Goal: Navigation & Orientation: Find specific page/section

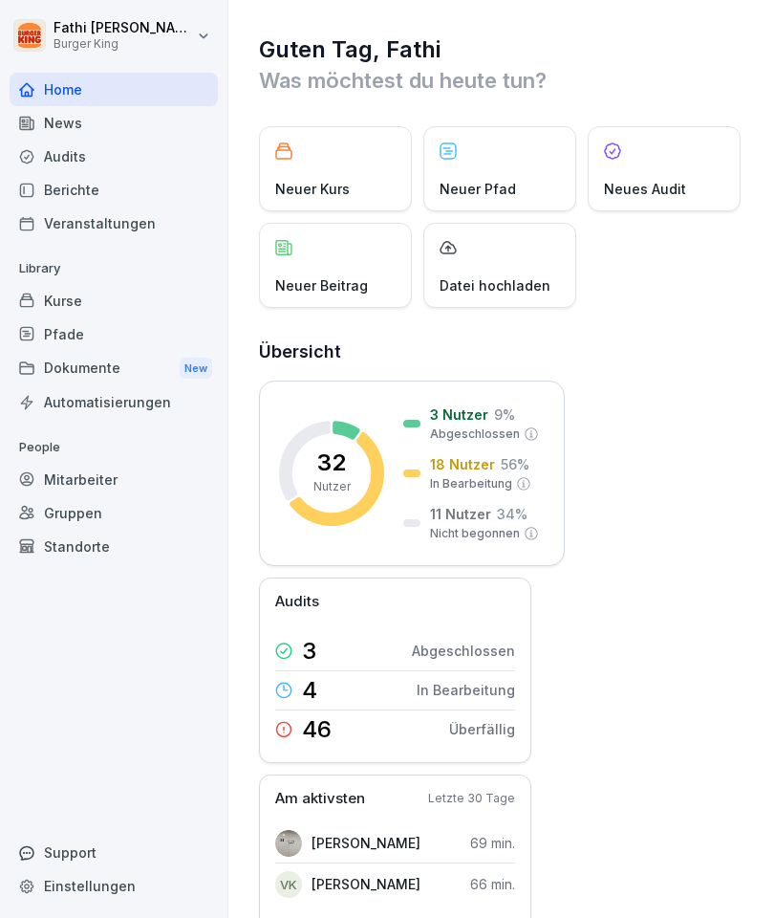
click at [73, 293] on div "Kurse" at bounding box center [114, 300] width 208 height 33
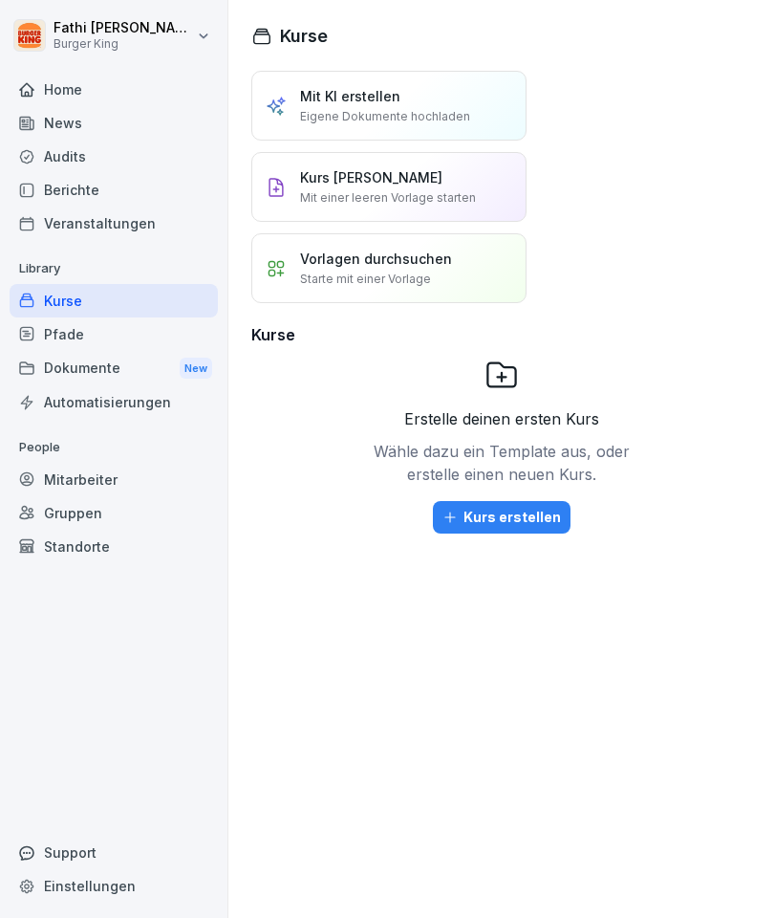
click at [146, 348] on div "Pfade" at bounding box center [114, 333] width 208 height 33
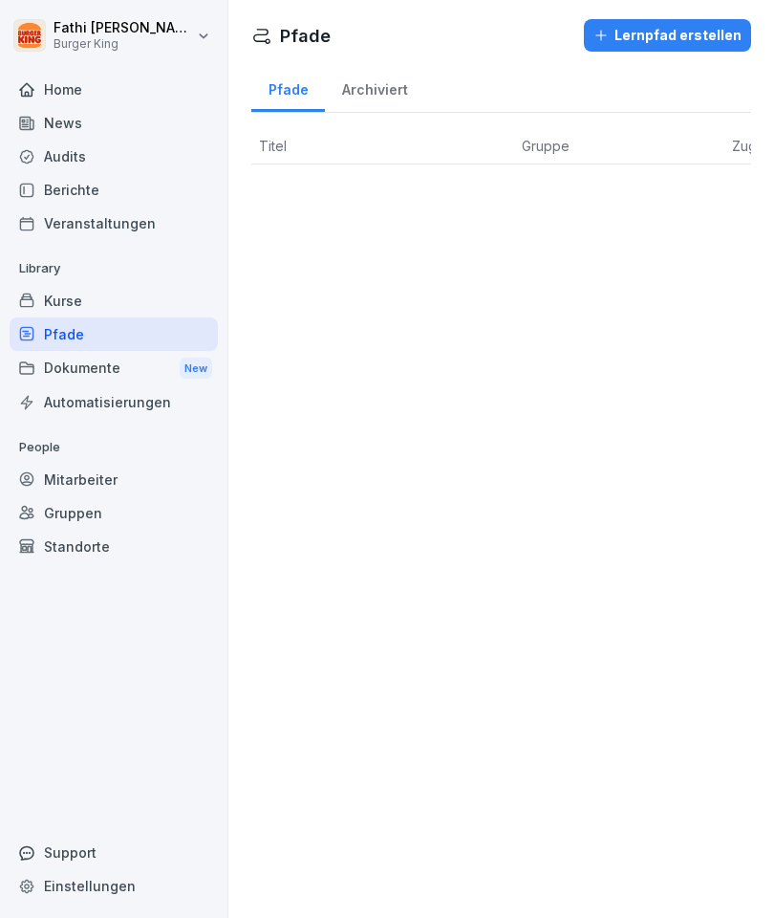
click at [164, 365] on div "Dokumente New" at bounding box center [114, 368] width 208 height 35
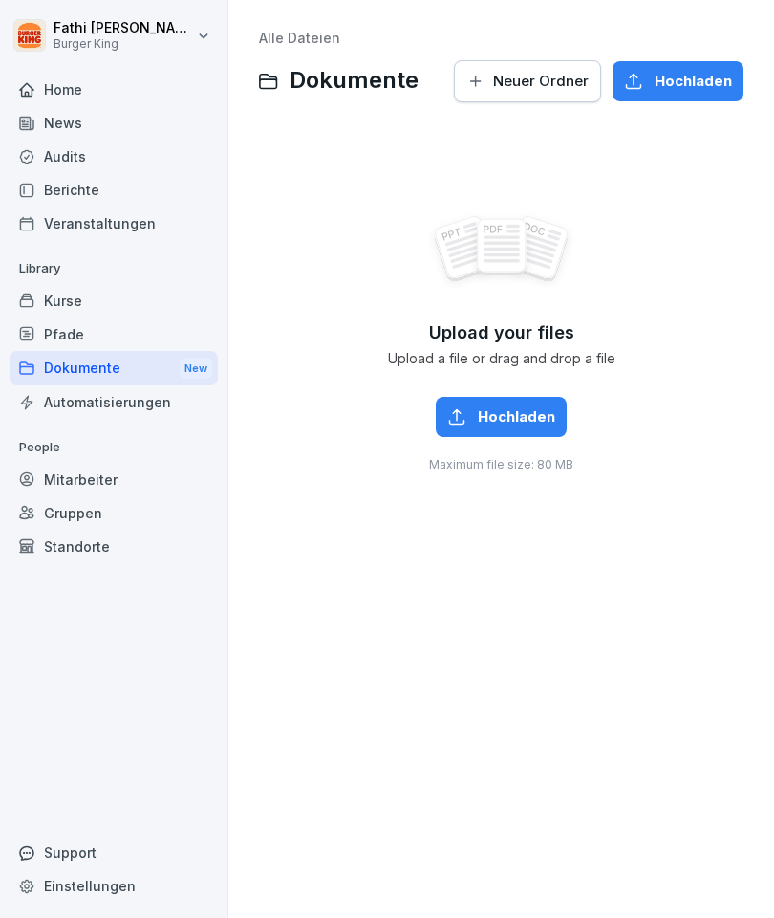
click at [76, 115] on div "News" at bounding box center [114, 122] width 208 height 33
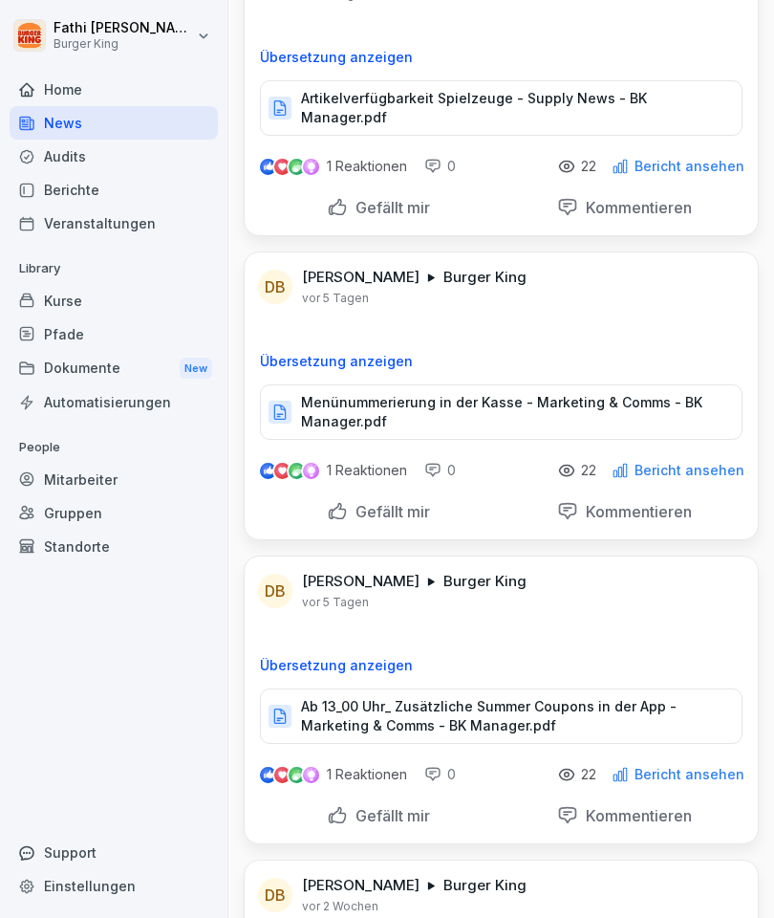
scroll to position [143, 0]
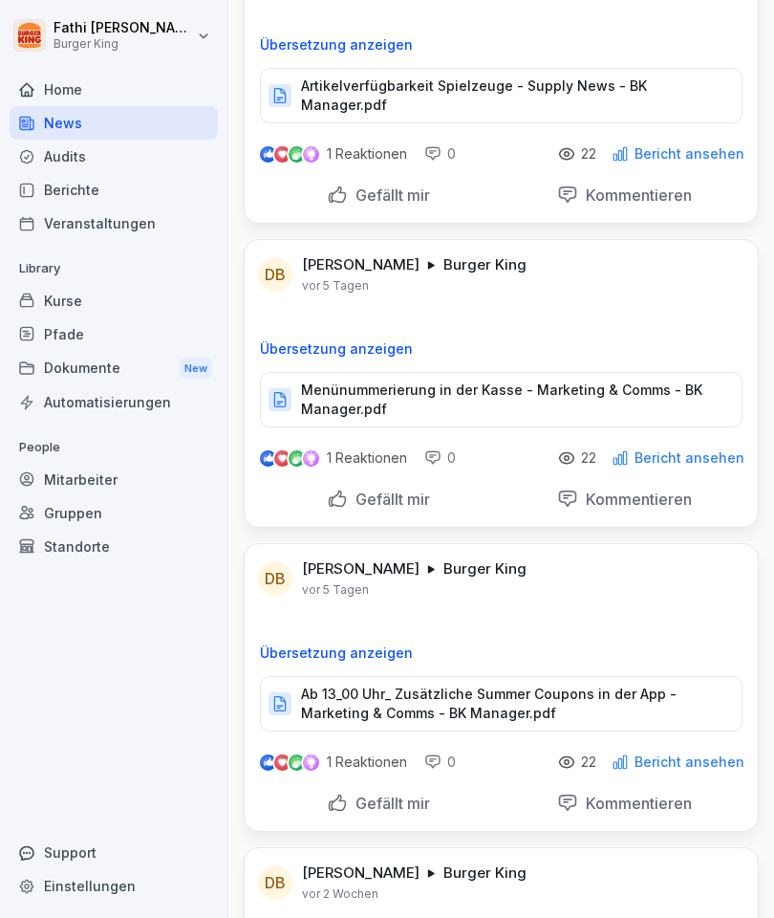
click at [610, 380] on p "Menünummerierung in der Kasse - Marketing & Comms - BK Manager.pdf" at bounding box center [511, 399] width 421 height 38
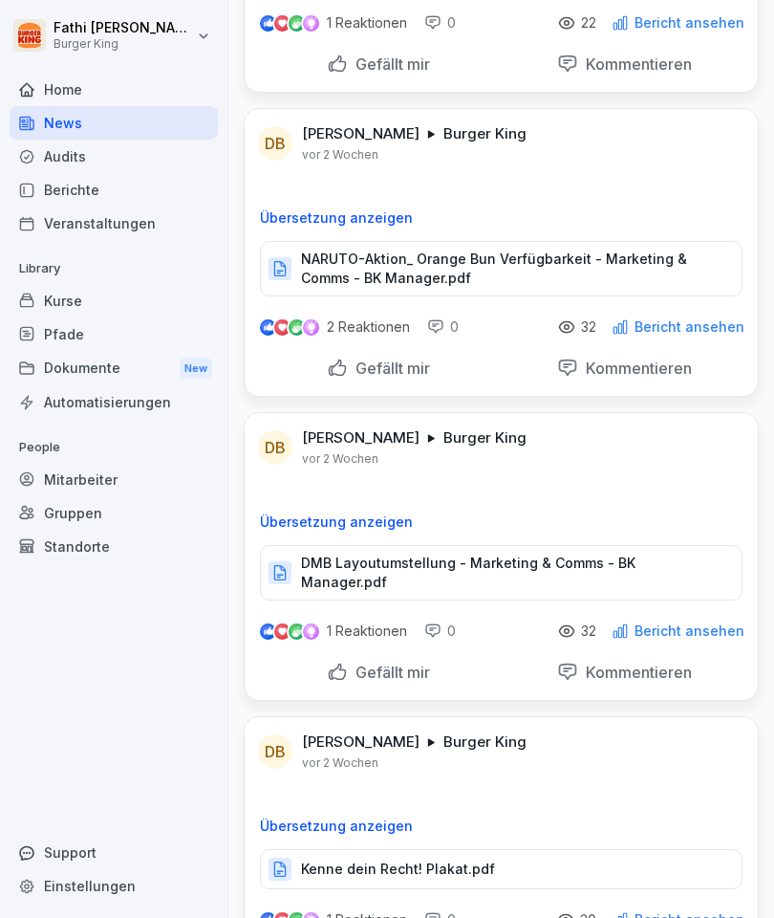
scroll to position [880, 0]
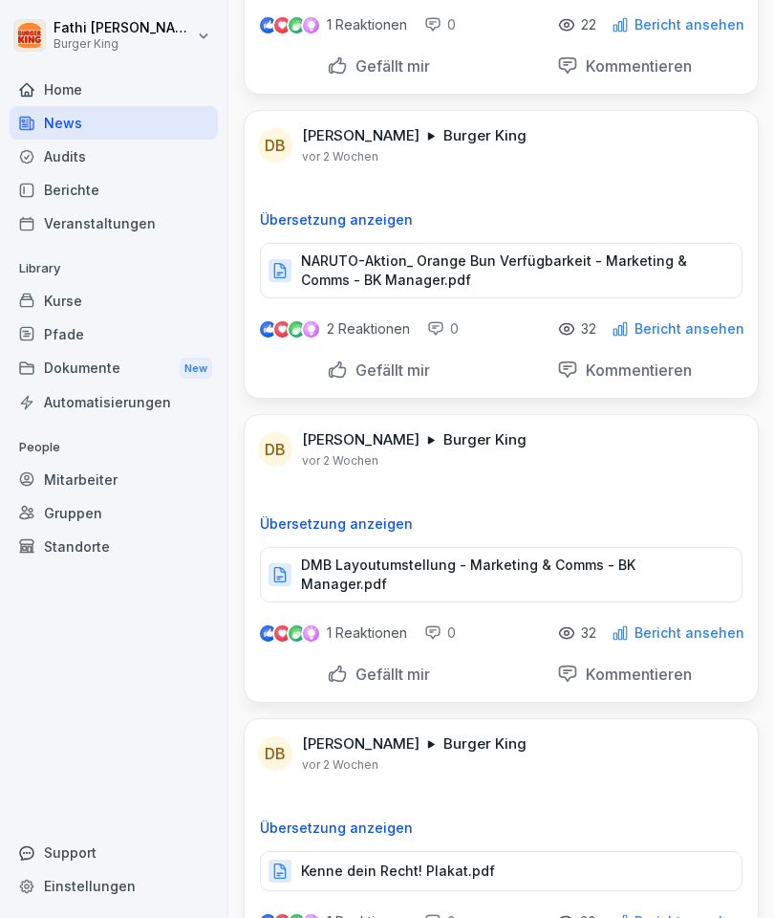
click at [646, 243] on div "NARUTO-Aktion_ Orange Bun Verfügbarkeit - Marketing & Comms - BK Manager.pdf" at bounding box center [501, 270] width 483 height 55
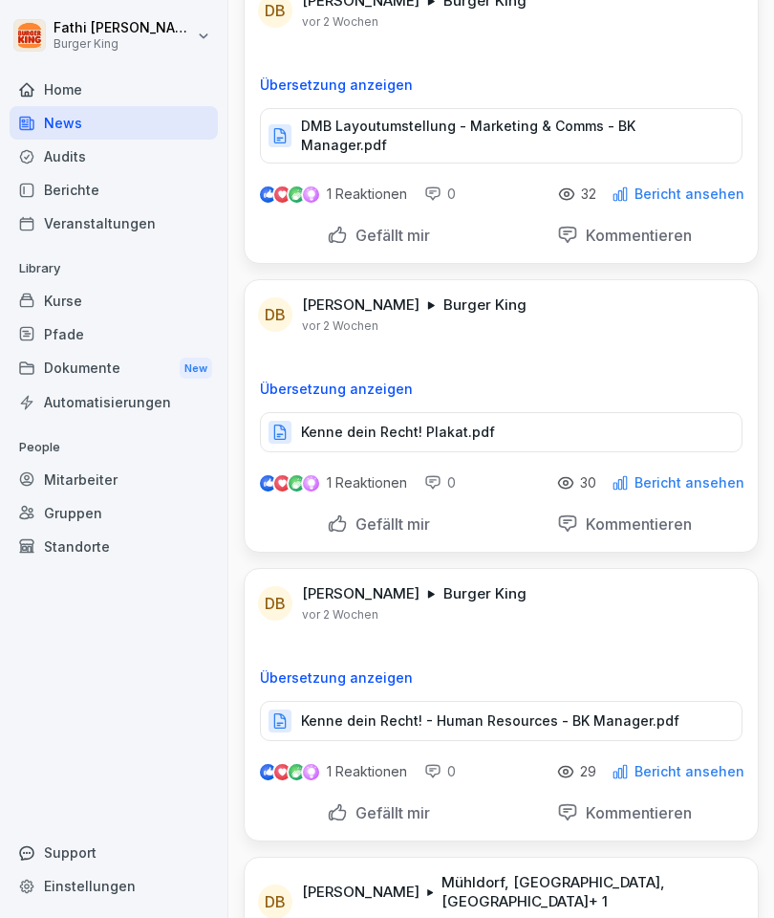
scroll to position [1318, 0]
click at [398, 413] on div "Kenne dein Recht! Plakat.pdf" at bounding box center [501, 433] width 483 height 40
click at [643, 118] on p "DMB Layoutumstellung - Marketing & Comms - BK Manager.pdf" at bounding box center [511, 137] width 421 height 38
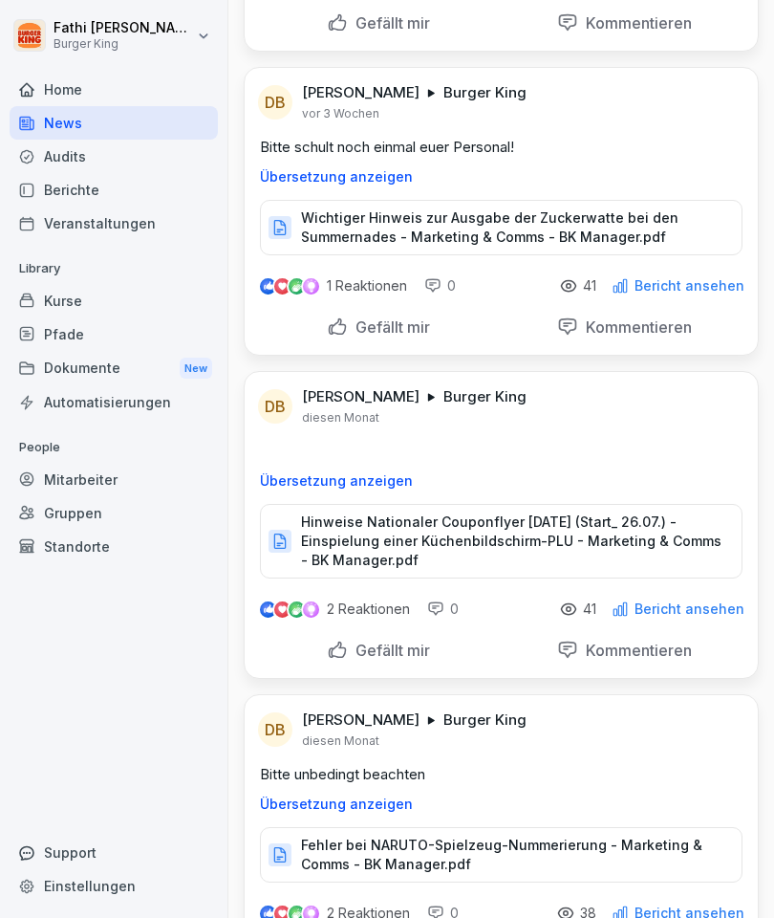
scroll to position [3038, 0]
click at [643, 513] on p "Hinweise Nationaler Couponflyer [DATE] (Start_ 26.07.) - Einspielung einer Küch…" at bounding box center [511, 541] width 421 height 57
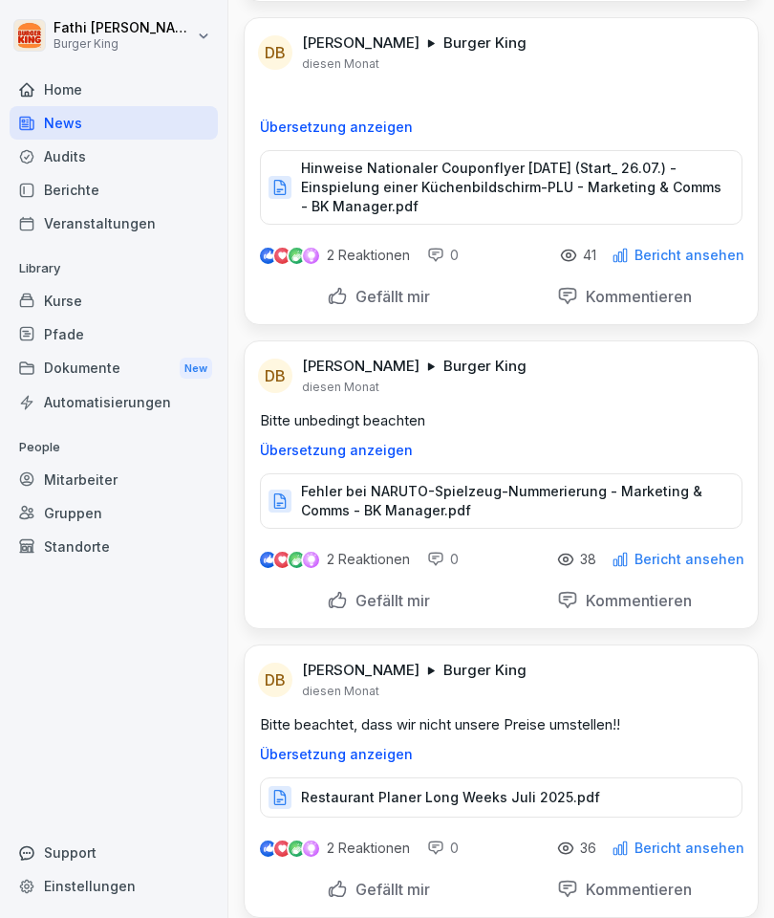
scroll to position [3394, 0]
click at [497, 787] on p "Restaurant Planer Long Weeks Juli 2025.pdf" at bounding box center [450, 796] width 299 height 19
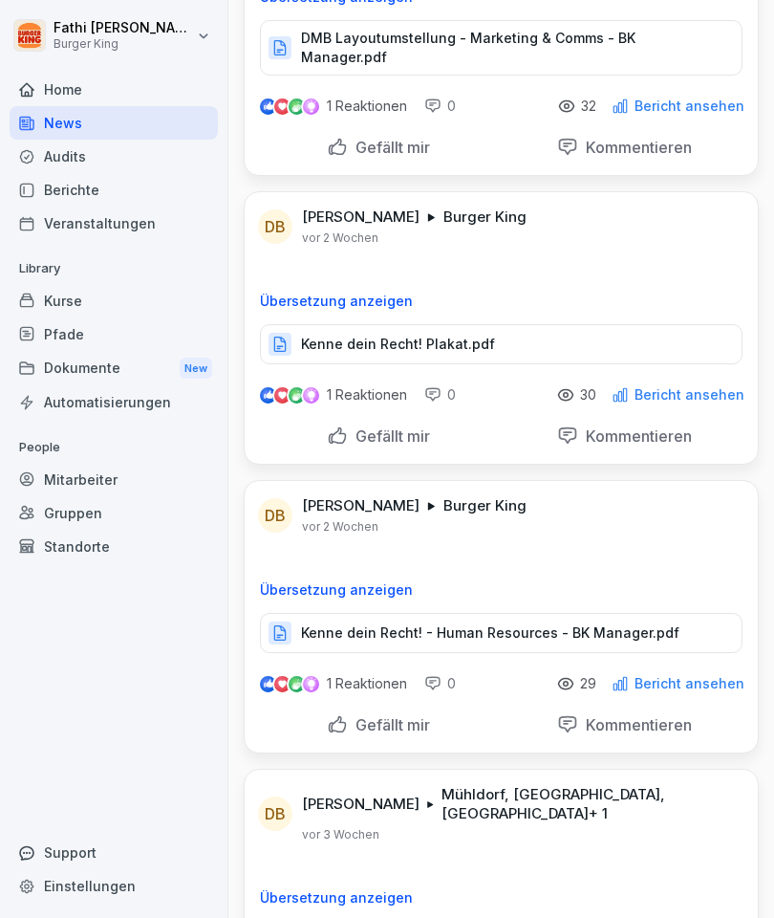
scroll to position [1406, 0]
click at [634, 325] on div "Kenne dein Recht! Plakat.pdf" at bounding box center [501, 345] width 483 height 40
click at [512, 624] on p "Kenne dein Recht! - Human Resources - BK Manager.pdf" at bounding box center [490, 633] width 378 height 19
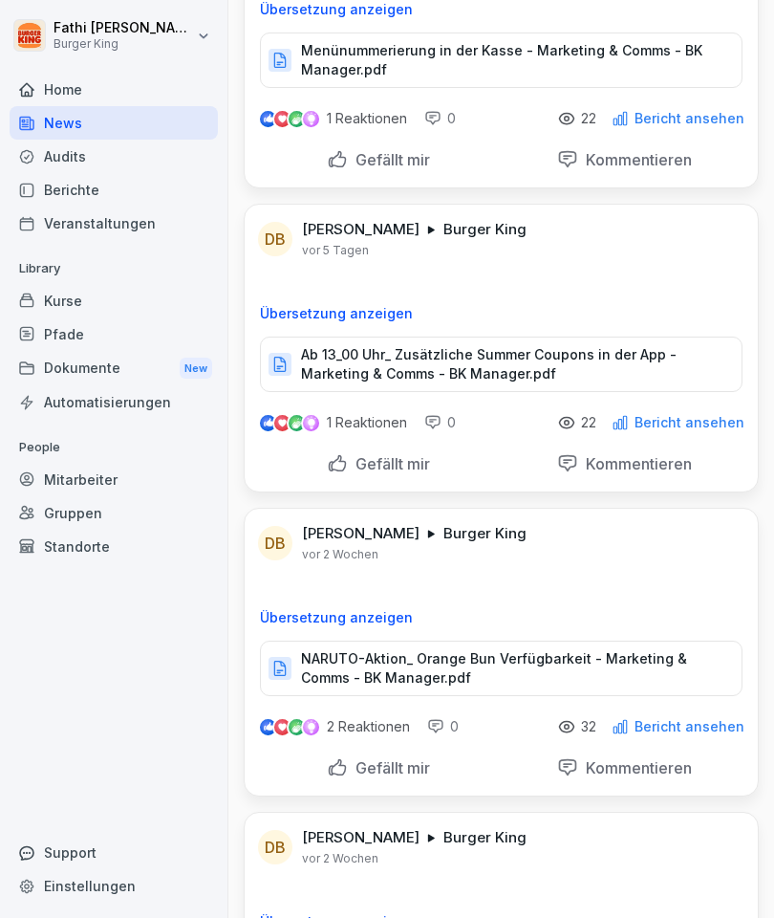
scroll to position [481, 0]
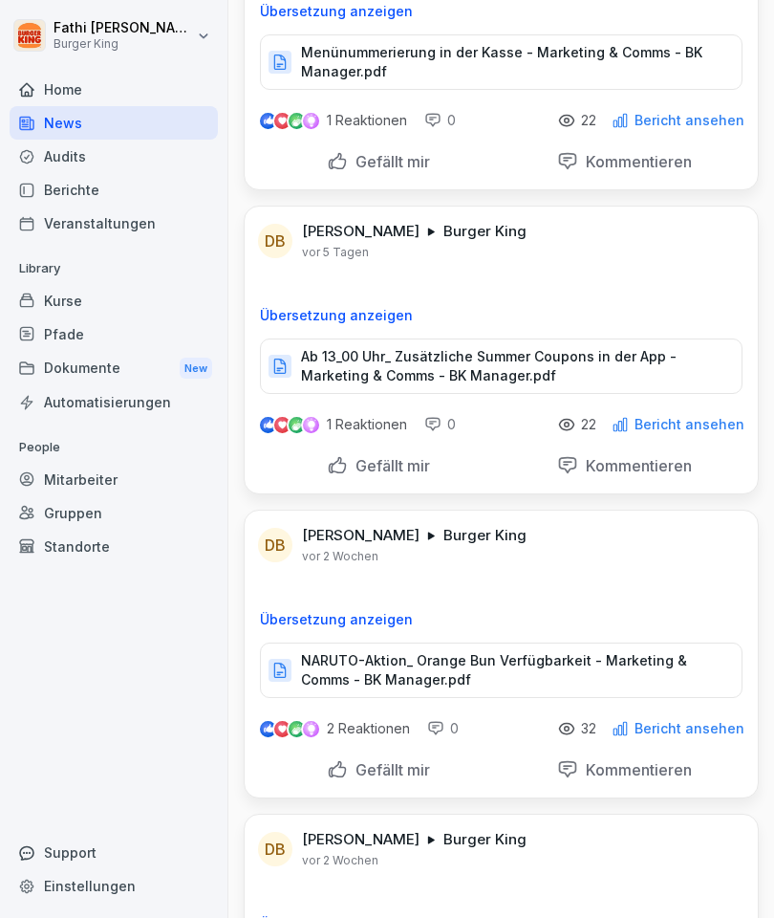
click at [691, 347] on p "Ab 13_00 Uhr_ Zusätzliche Summer Coupons in der App - Marketing & Comms - BK Ma…" at bounding box center [511, 366] width 421 height 38
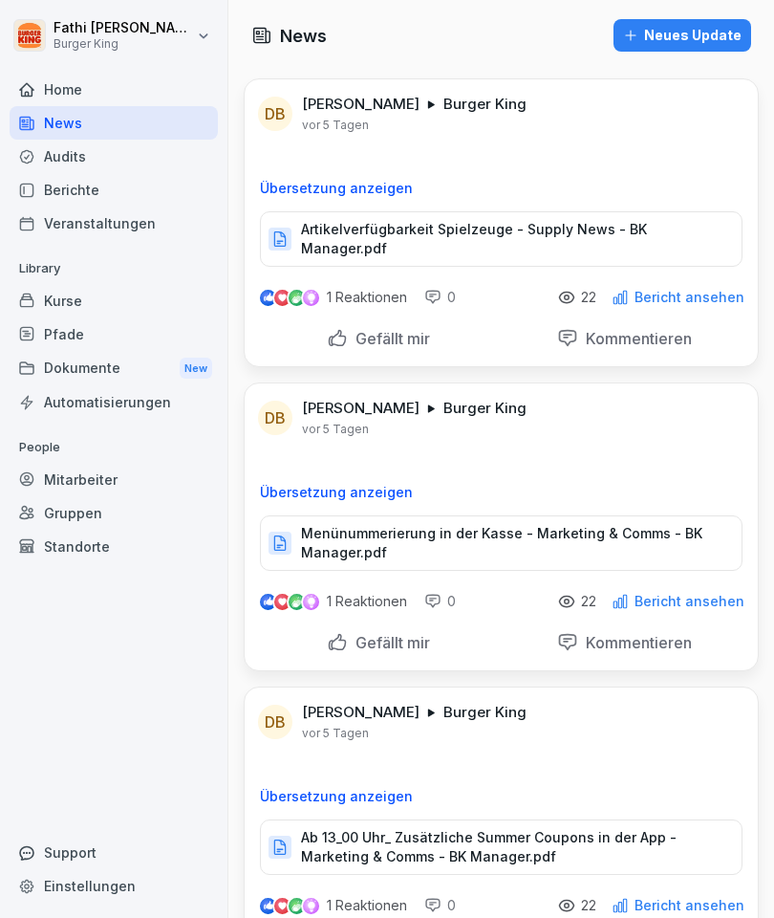
scroll to position [0, 0]
click at [693, 224] on p "Artikelverfügbarkeit Spielzeuge - Supply News - BK Manager.pdf" at bounding box center [511, 239] width 421 height 38
click at [87, 79] on div "Home" at bounding box center [114, 89] width 208 height 33
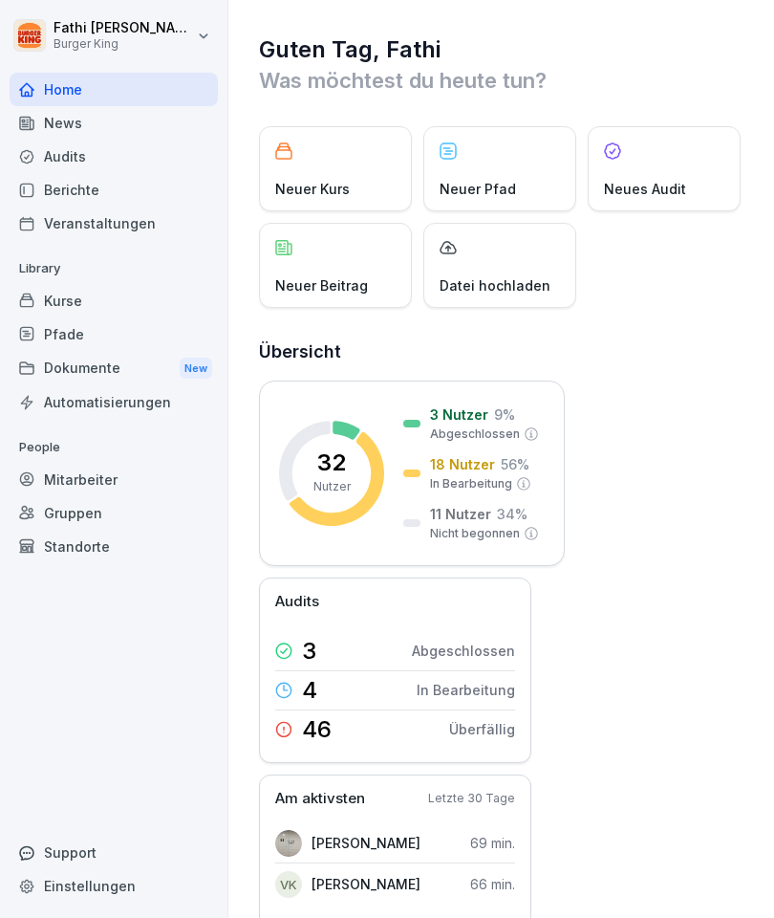
click at [93, 181] on div "Berichte" at bounding box center [114, 189] width 208 height 33
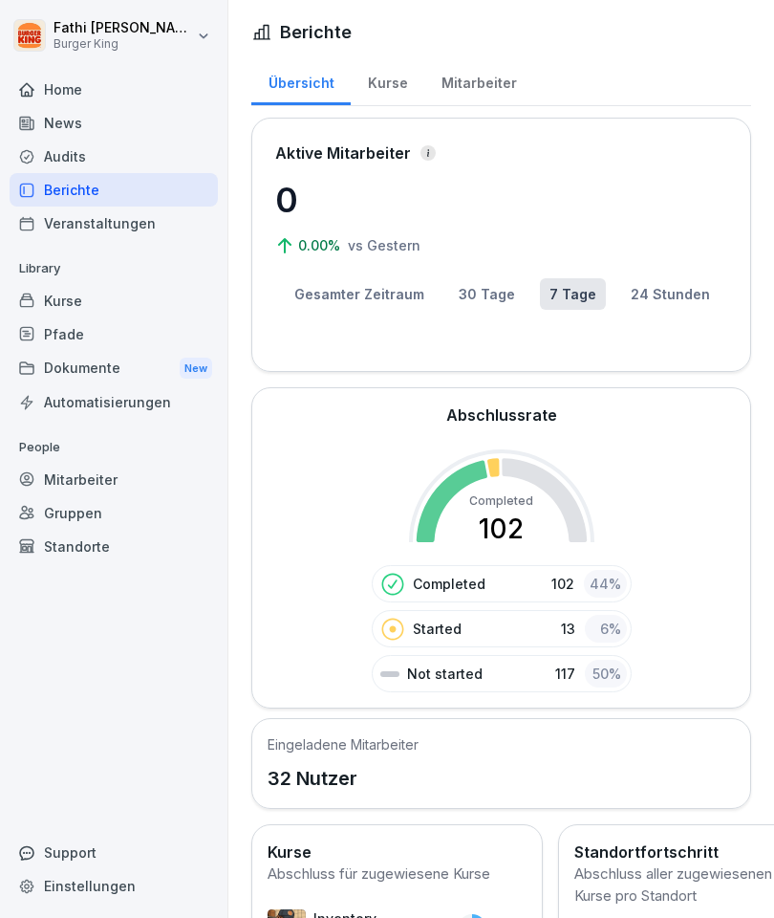
click at [117, 466] on div "Mitarbeiter" at bounding box center [114, 479] width 208 height 33
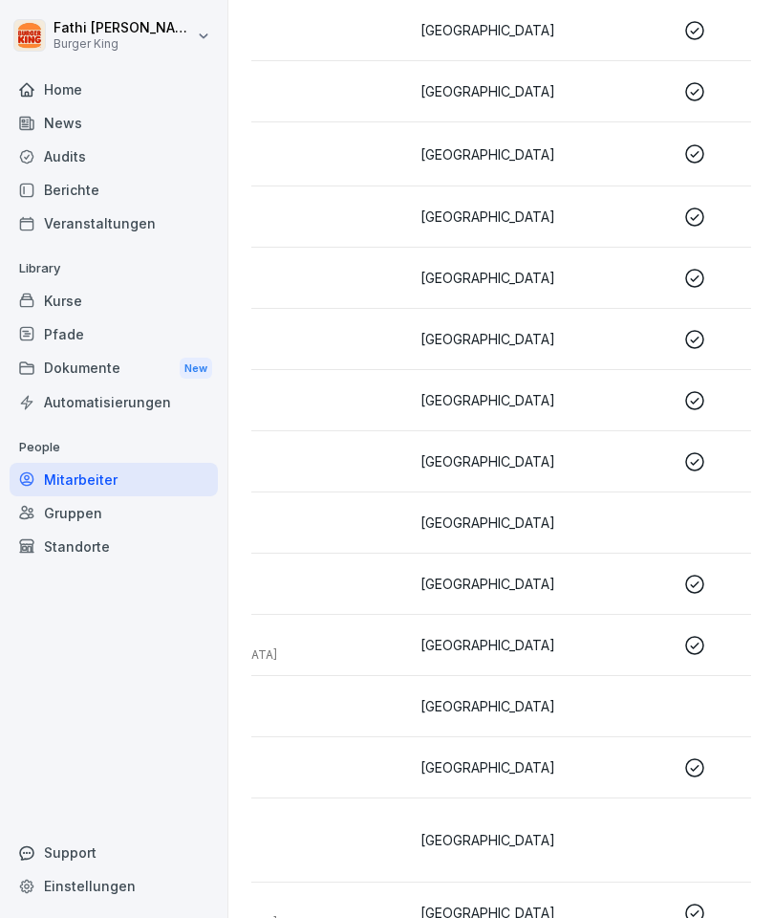
scroll to position [0, 365]
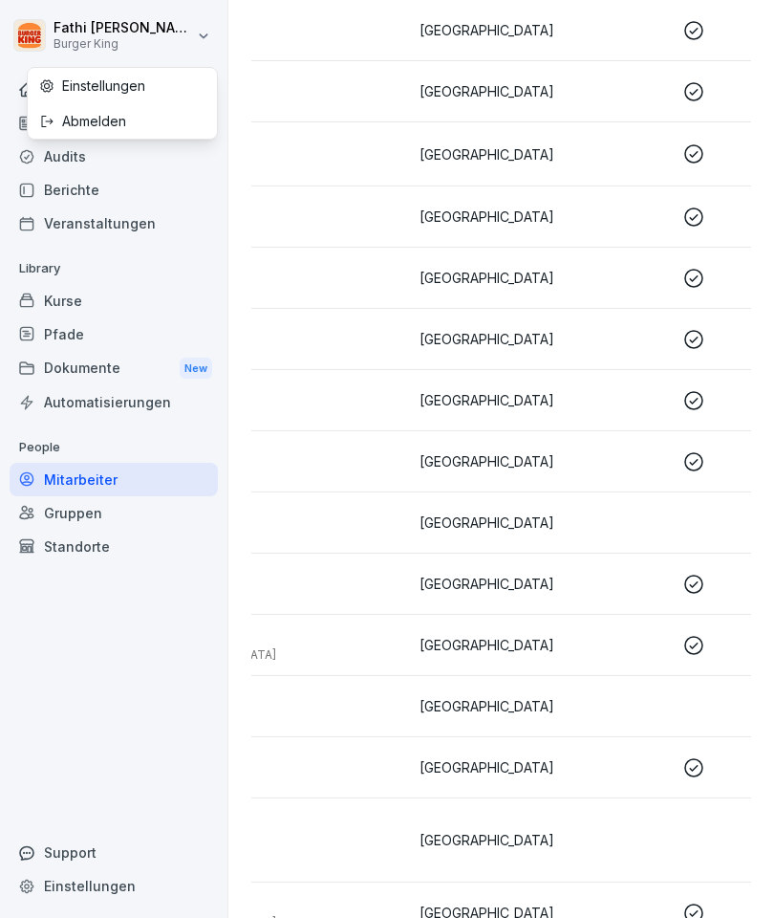
click at [197, 138] on div "Abmelden" at bounding box center [122, 120] width 189 height 35
